Goal: Transaction & Acquisition: Purchase product/service

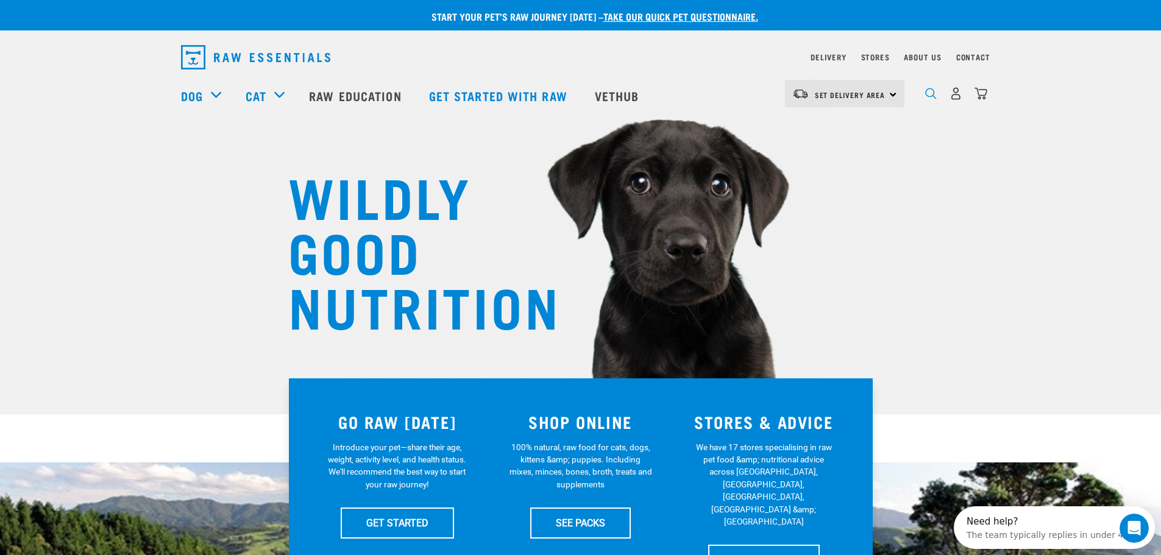
click at [933, 98] on img "dropdown navigation" at bounding box center [931, 94] width 12 height 12
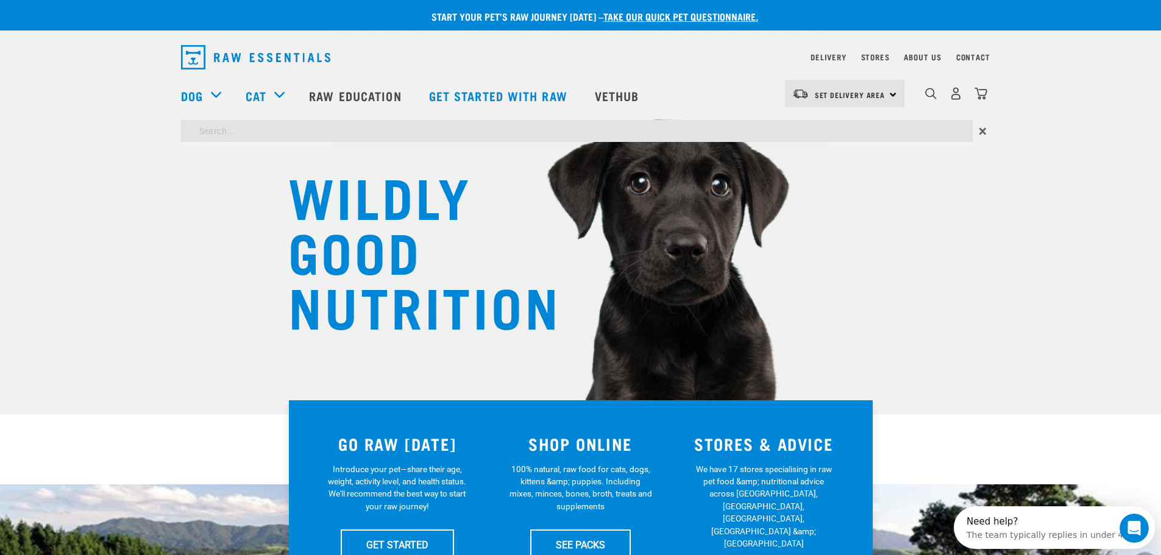
click at [698, 140] on input "search" at bounding box center [577, 131] width 792 height 22
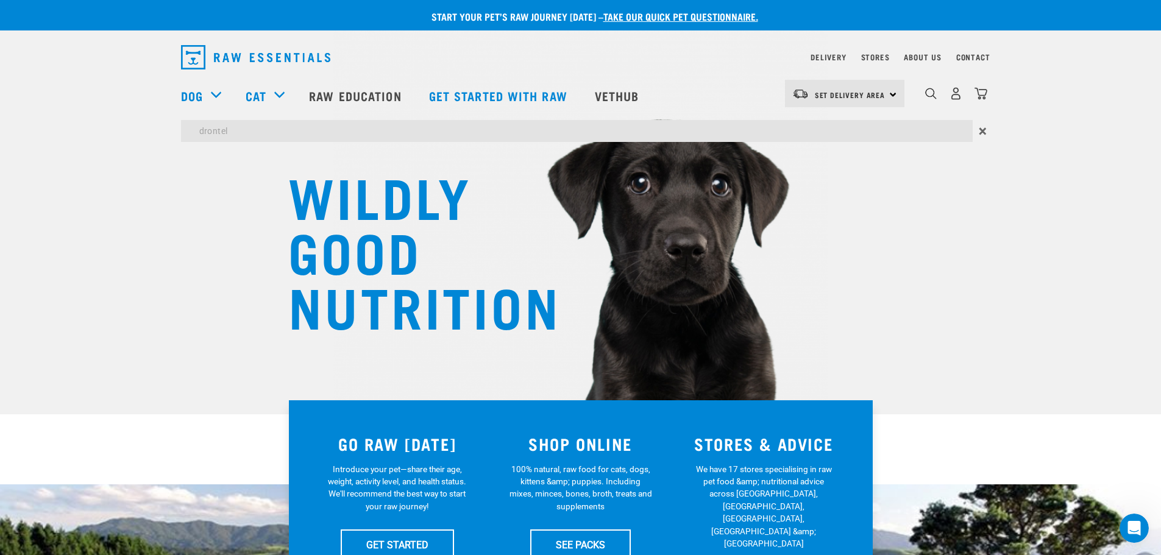
type input "drontel"
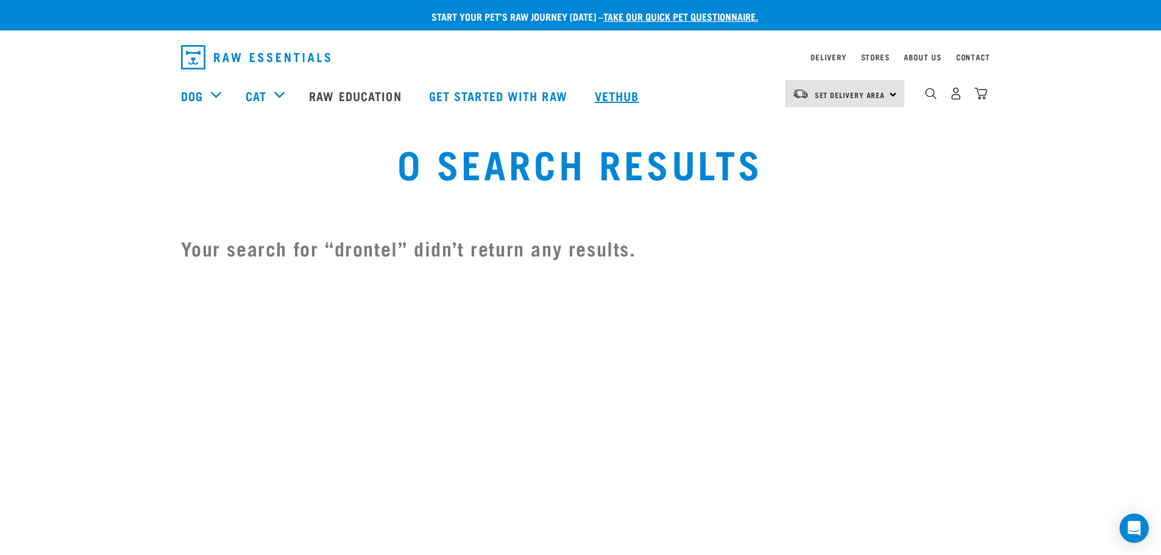
click at [609, 100] on link "Vethub" at bounding box center [619, 95] width 72 height 49
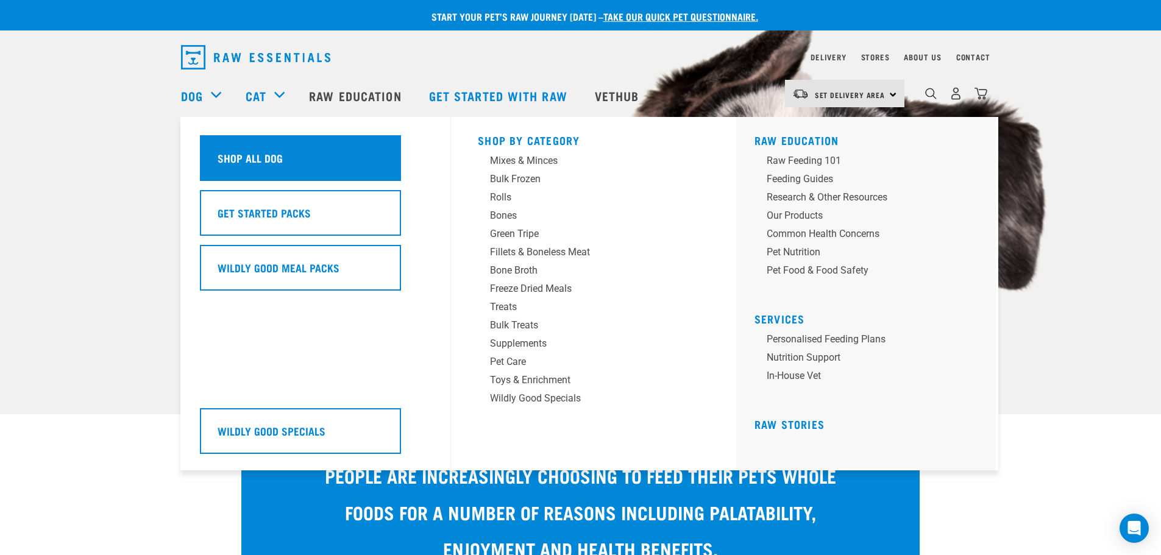
click at [261, 157] on h5 "Shop All Dog" at bounding box center [250, 158] width 65 height 16
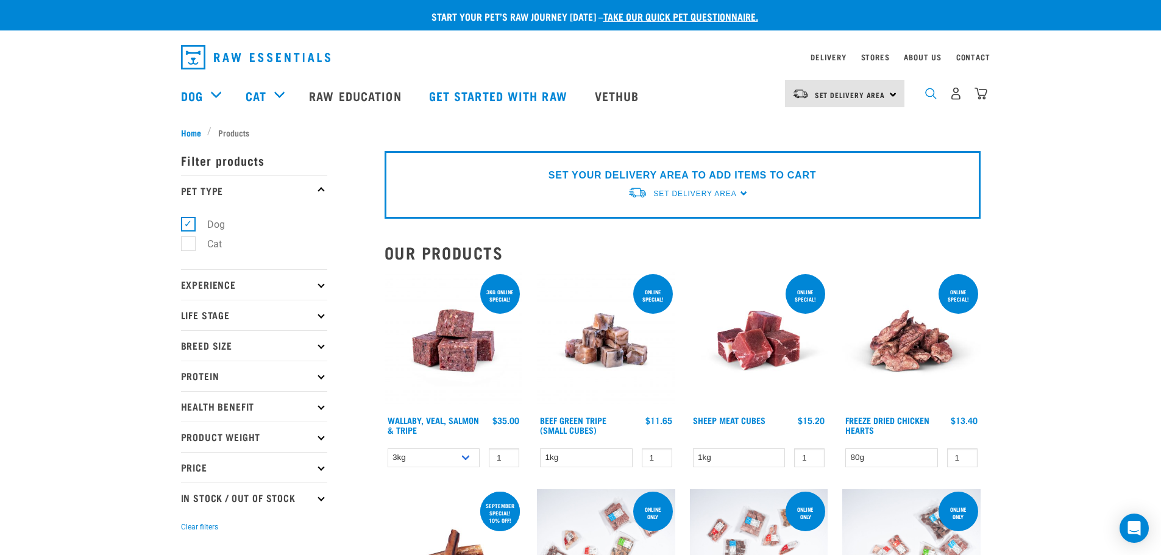
click at [928, 99] on img "dropdown navigation" at bounding box center [931, 94] width 12 height 12
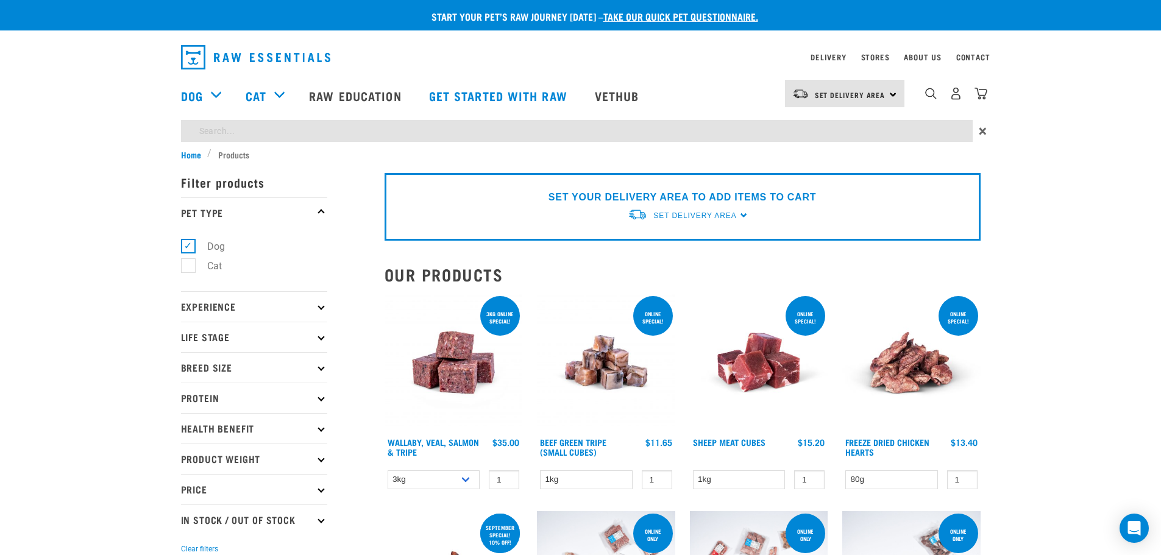
click at [453, 126] on input "search" at bounding box center [577, 131] width 792 height 22
type input "worm"
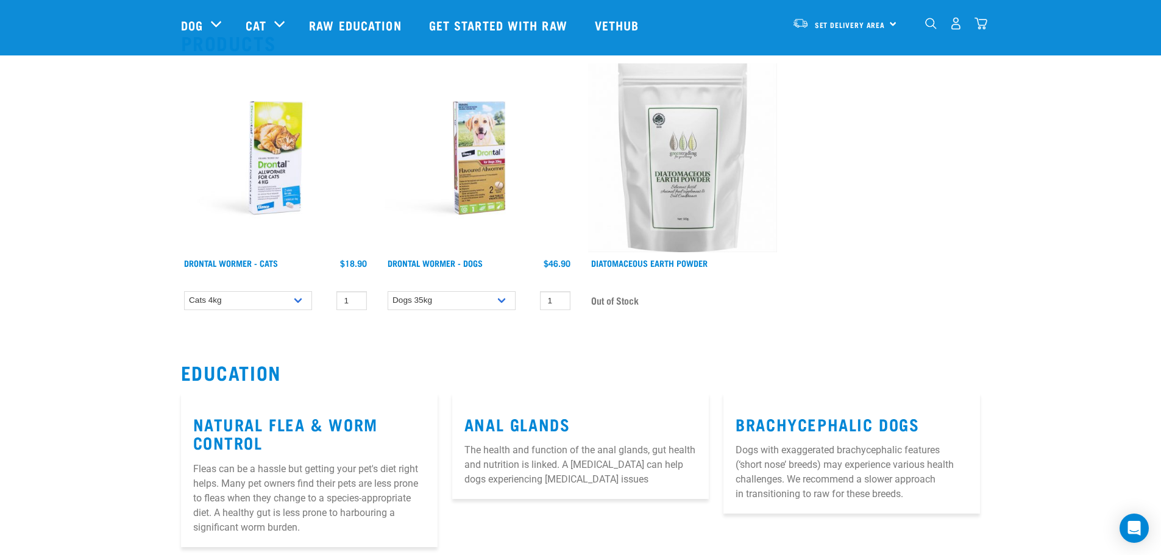
scroll to position [61, 0]
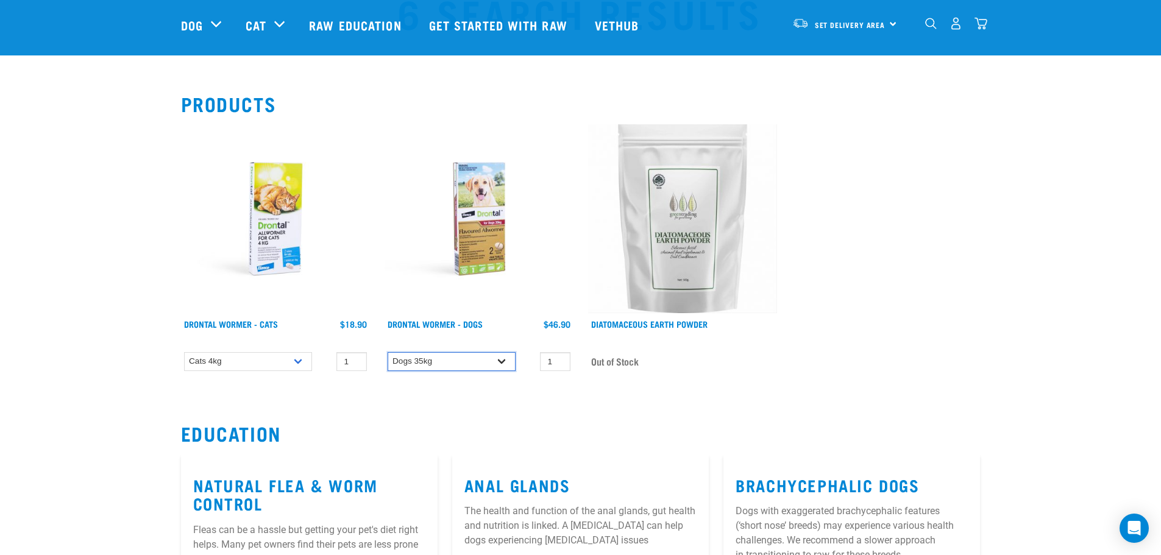
click at [500, 361] on select "Dogs 35kg" at bounding box center [452, 361] width 128 height 19
click at [925, 244] on div "Drontal Wormer - Cats 1 0 100 0 100 1 0 100 0" at bounding box center [581, 251] width 814 height 269
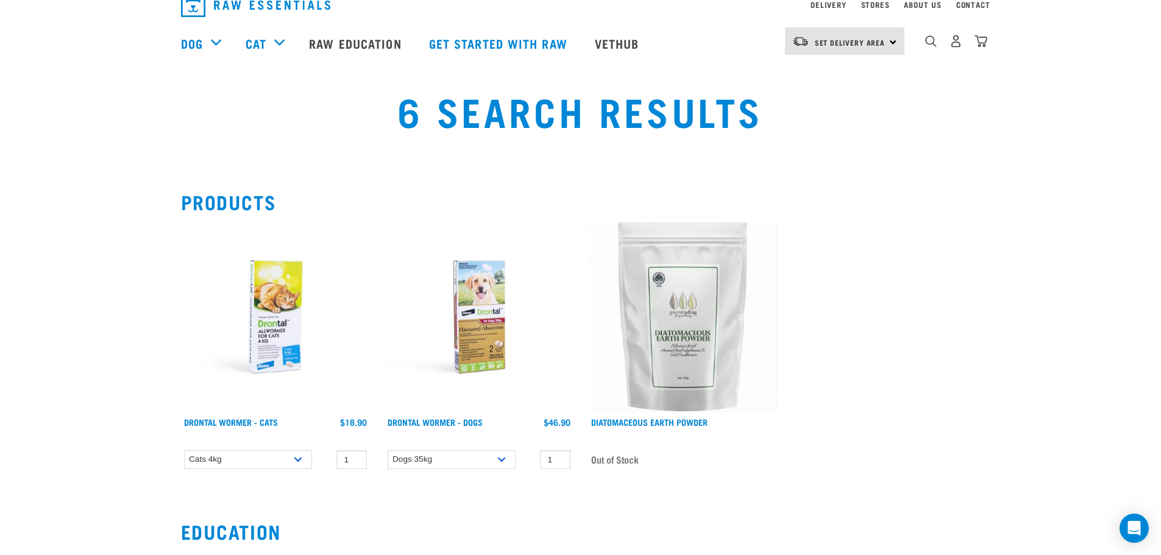
scroll to position [0, 0]
